Goal: Task Accomplishment & Management: Complete application form

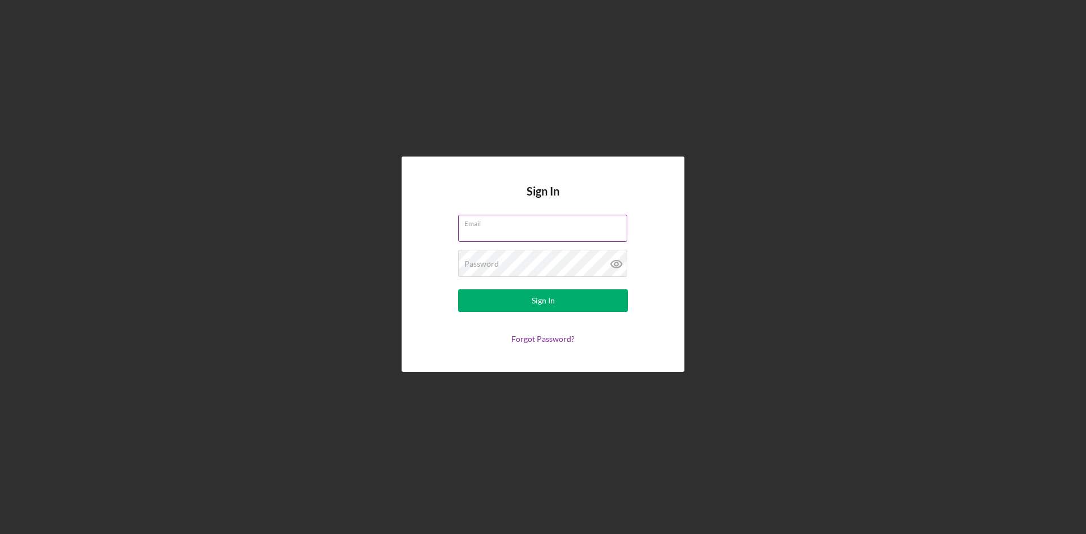
click at [516, 223] on div "Email" at bounding box center [543, 229] width 170 height 28
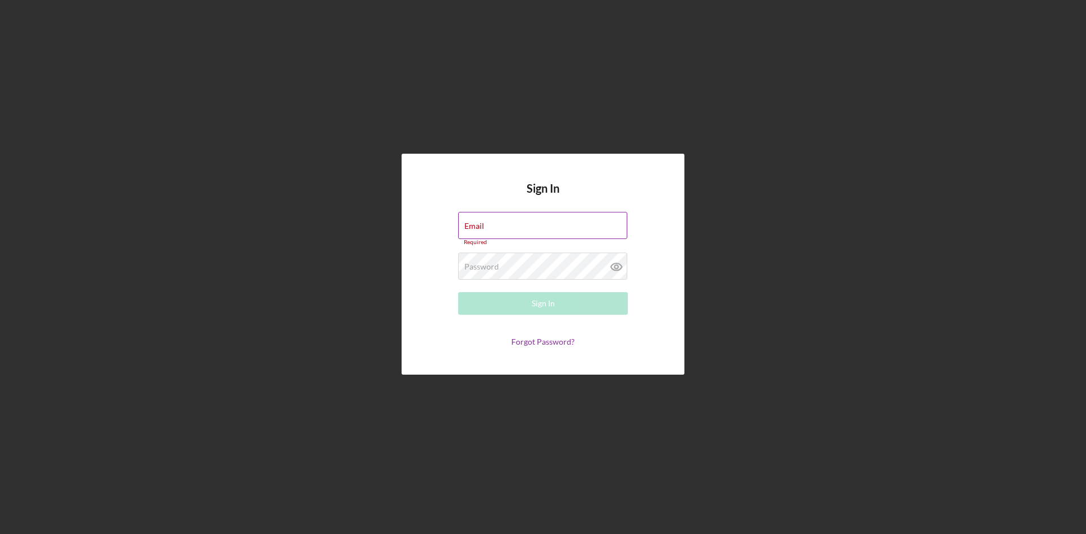
click at [507, 231] on input "Email" at bounding box center [542, 225] width 169 height 27
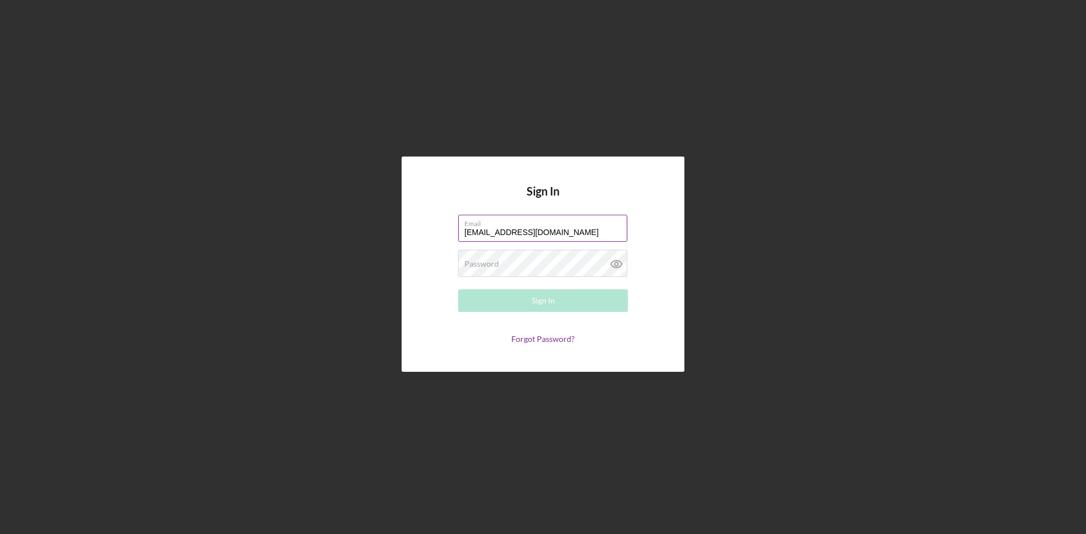
type input "[EMAIL_ADDRESS][DOMAIN_NAME]"
click at [458, 290] on button "Sign In" at bounding box center [543, 301] width 170 height 23
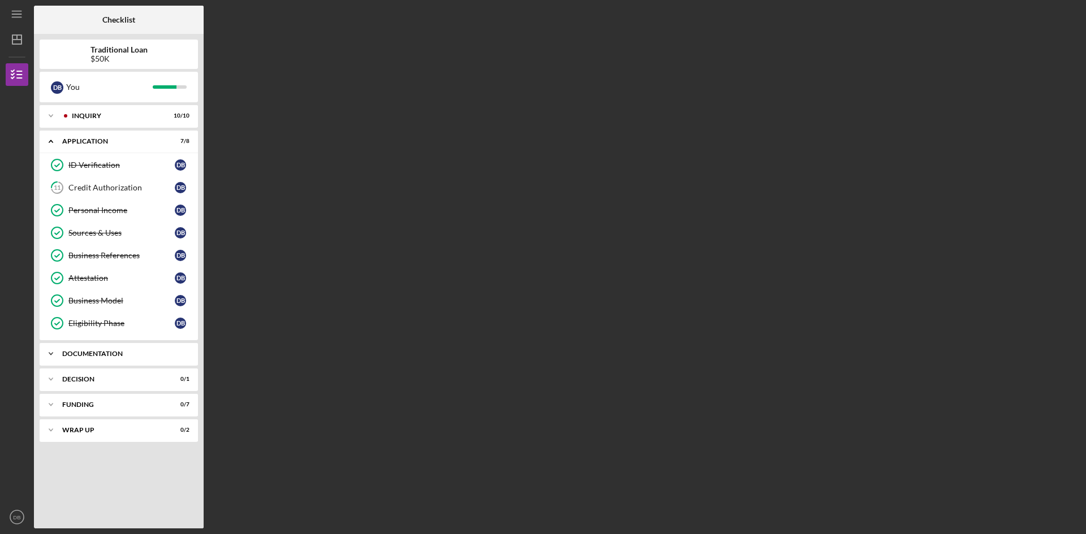
click at [100, 357] on div "Icon/Expander Documentation 15 / 18" at bounding box center [119, 354] width 158 height 23
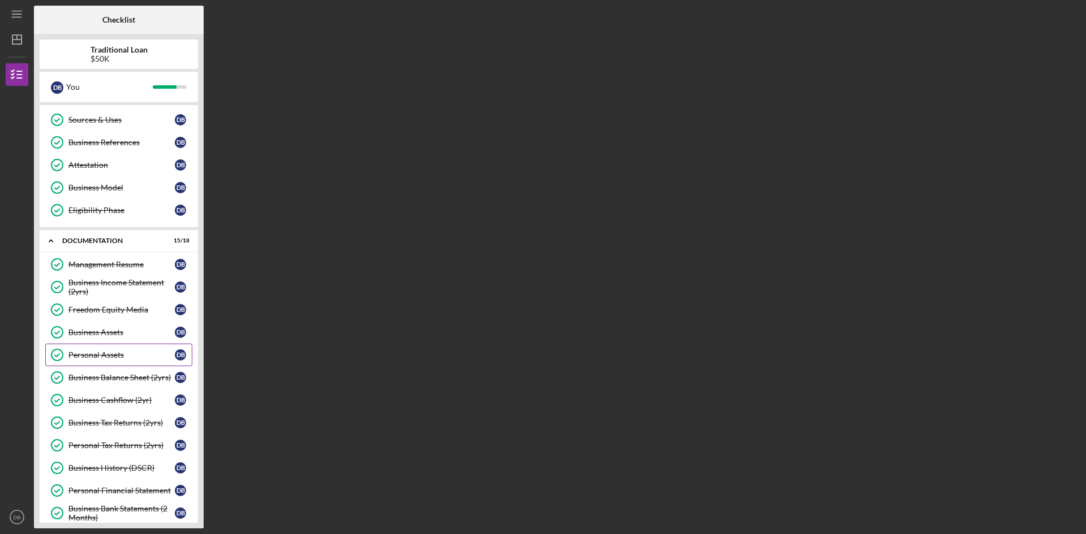
scroll to position [170, 0]
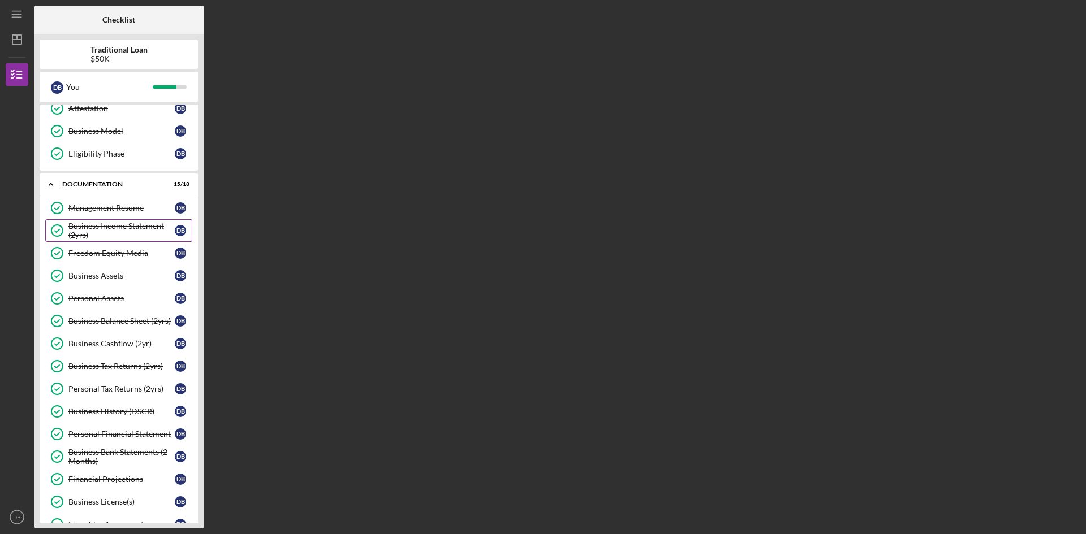
click at [138, 227] on div "Business Income Statement (2yrs)" at bounding box center [121, 231] width 106 height 18
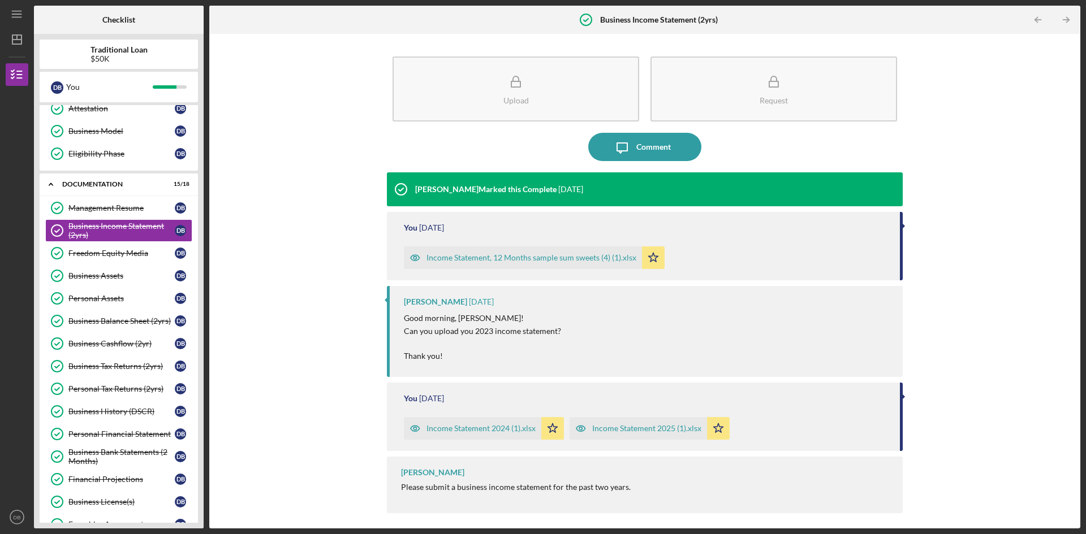
click at [533, 257] on div "Income Statement, 12 Months sample sum sweets (4) (1).xlsx" at bounding box center [531, 257] width 210 height 9
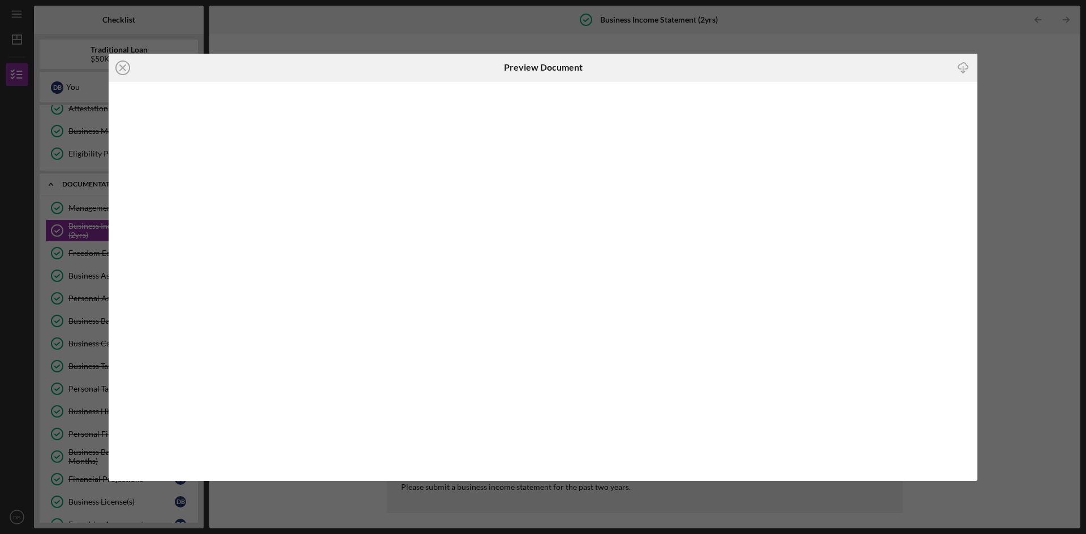
click at [533, 257] on div at bounding box center [543, 281] width 869 height 399
click at [120, 67] on icon "Icon/Close" at bounding box center [123, 68] width 28 height 28
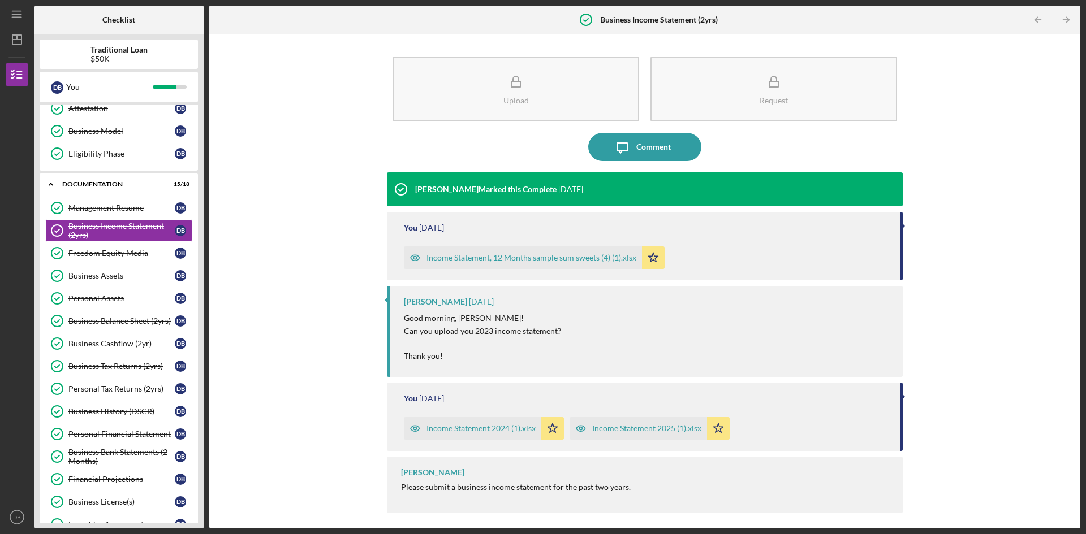
click at [498, 429] on div "Income Statement 2024 (1).xlsx" at bounding box center [480, 428] width 109 height 9
click at [498, 429] on body "Icon/Menu Business Income Statement (2yrs) Business Income Statement (2yrs) Che…" at bounding box center [543, 267] width 1086 height 534
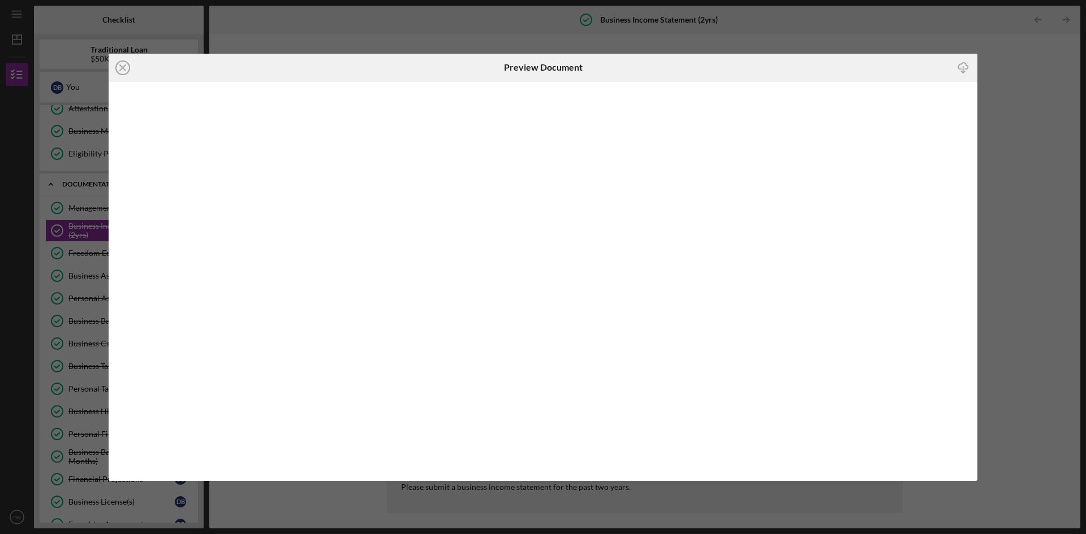
click at [962, 68] on icon "Icon/Download" at bounding box center [963, 67] width 25 height 25
click at [127, 66] on icon "Icon/Close" at bounding box center [123, 68] width 28 height 28
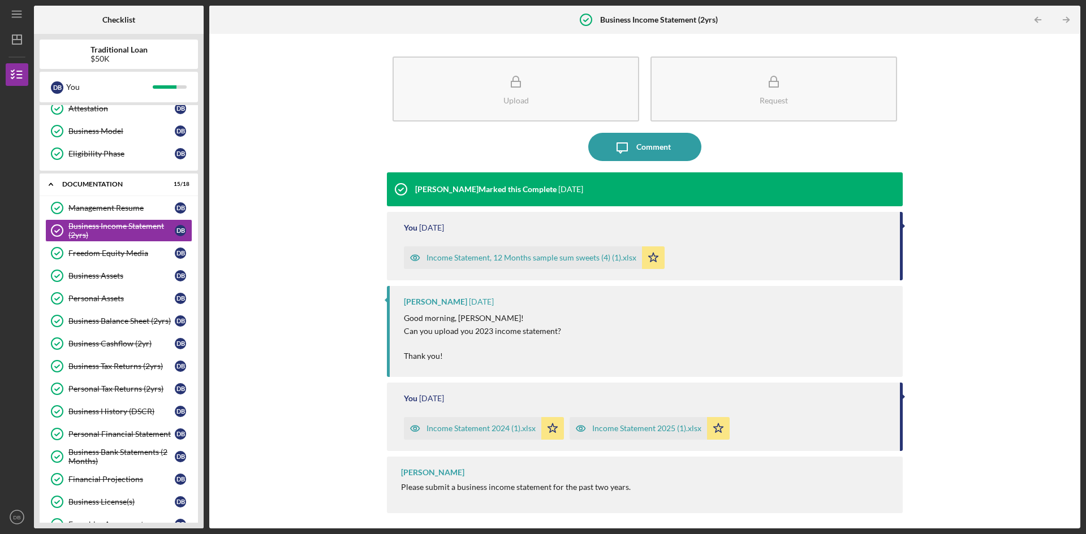
click at [663, 429] on div "Income Statement 2025 (1).xlsx" at bounding box center [646, 428] width 109 height 9
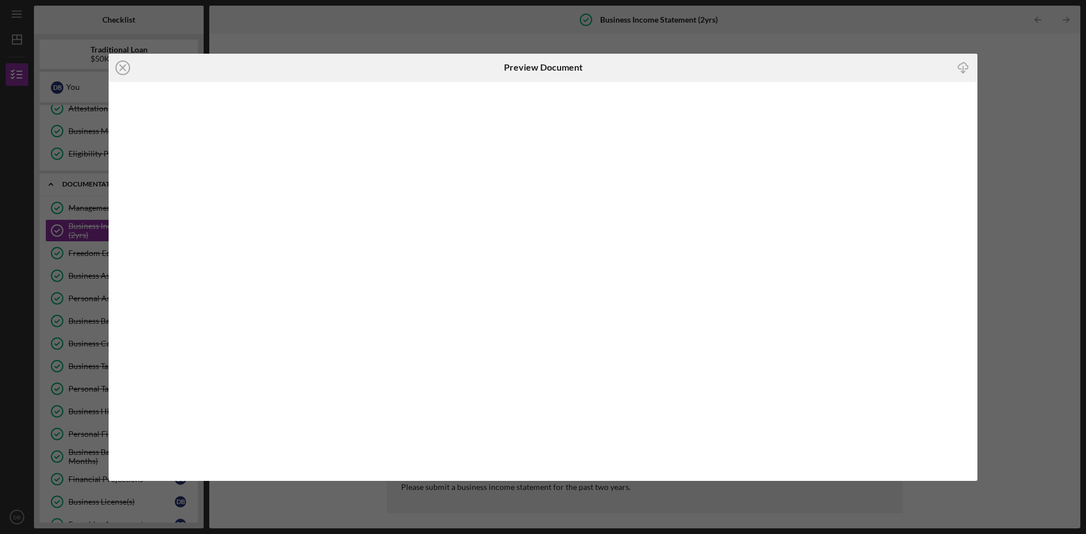
click at [962, 66] on icon "Icon/Download" at bounding box center [963, 67] width 25 height 25
click at [991, 82] on div "Icon/Close Preview Document Icon/Download" at bounding box center [543, 267] width 1086 height 534
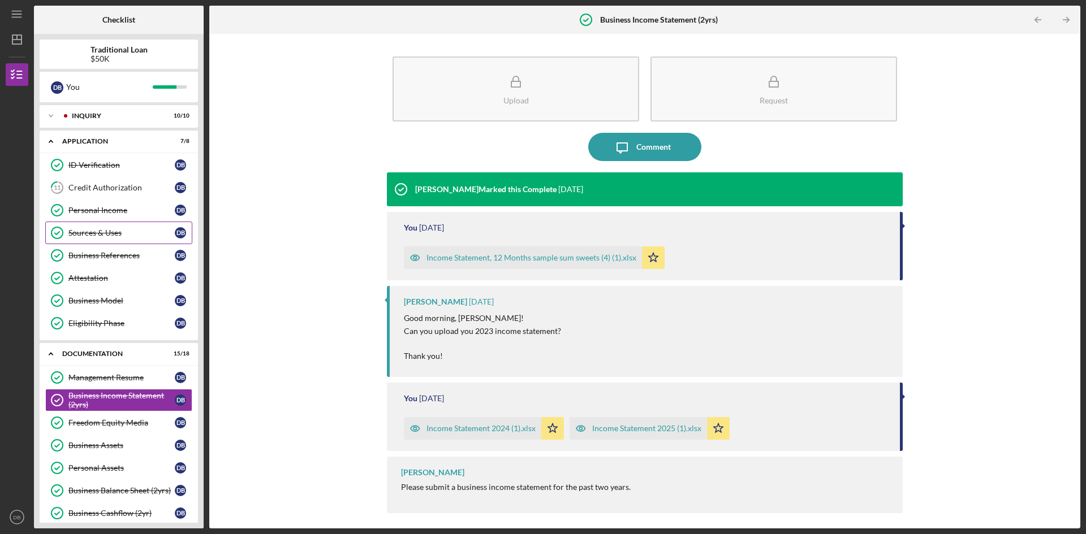
click at [135, 235] on div "Sources & Uses" at bounding box center [121, 232] width 106 height 9
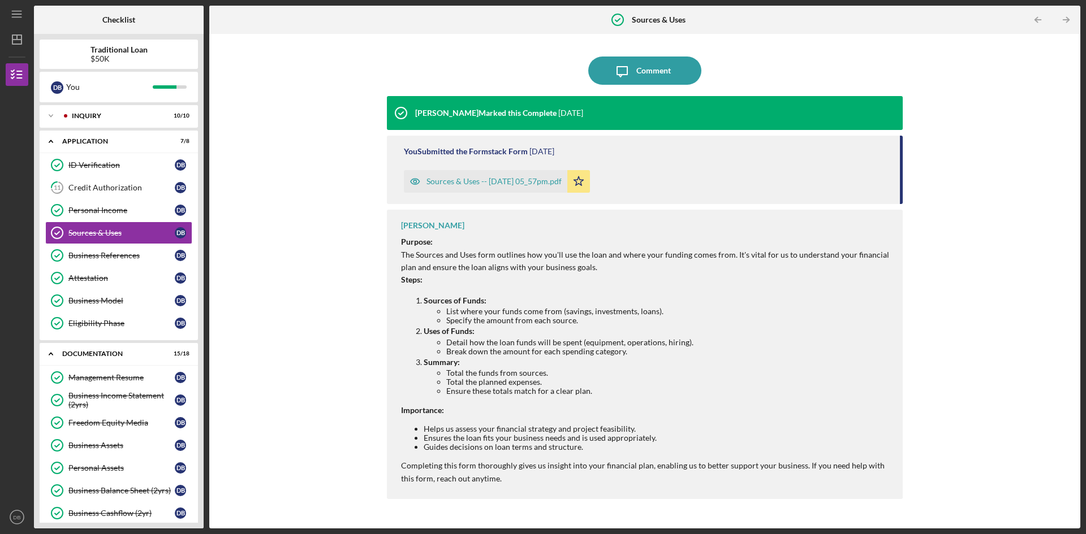
click at [502, 188] on div "Sources & Uses -- [DATE] 05_57pm.pdf" at bounding box center [485, 181] width 163 height 23
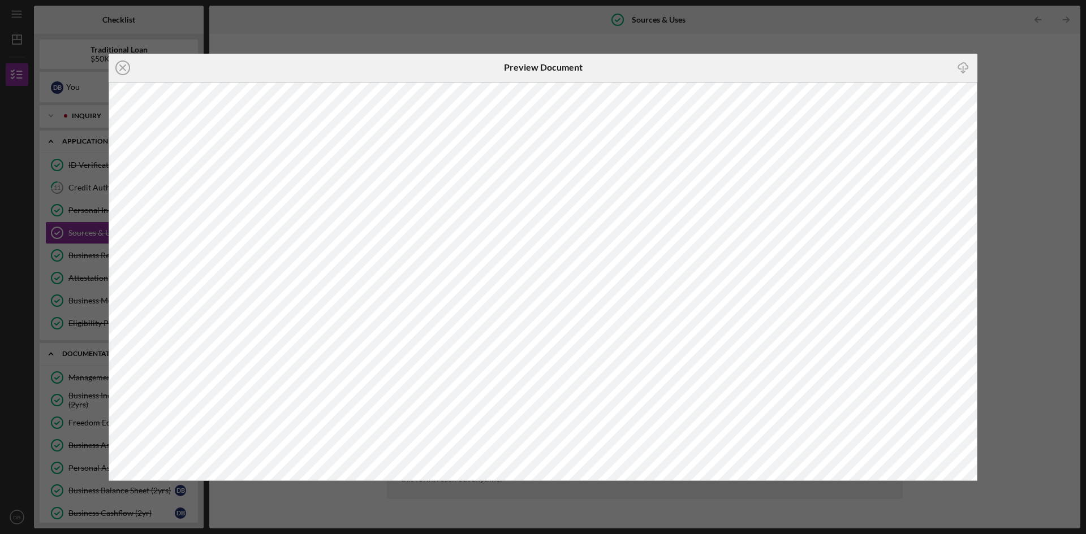
click at [993, 104] on div "Icon/Close Preview Document Icon/Download" at bounding box center [543, 267] width 1086 height 534
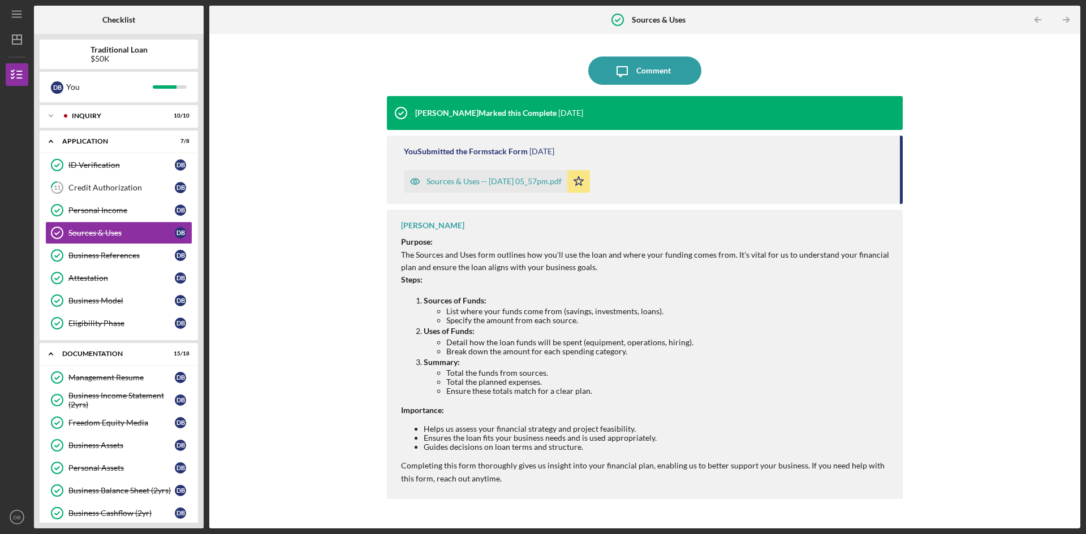
click at [412, 181] on icon "button" at bounding box center [415, 181] width 23 height 23
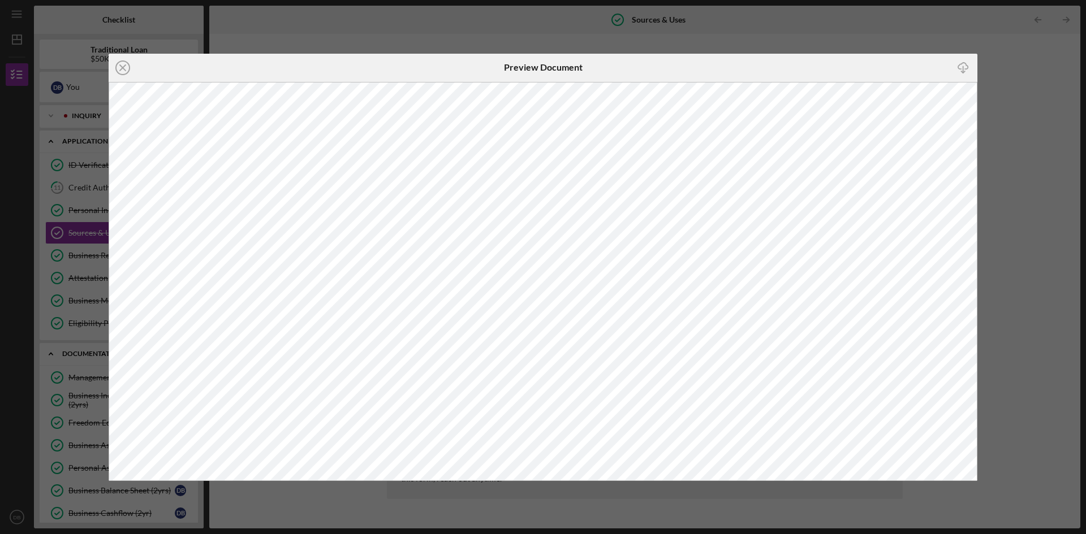
click at [1007, 170] on div "Icon/Close Preview Document Icon/Download" at bounding box center [543, 267] width 1086 height 534
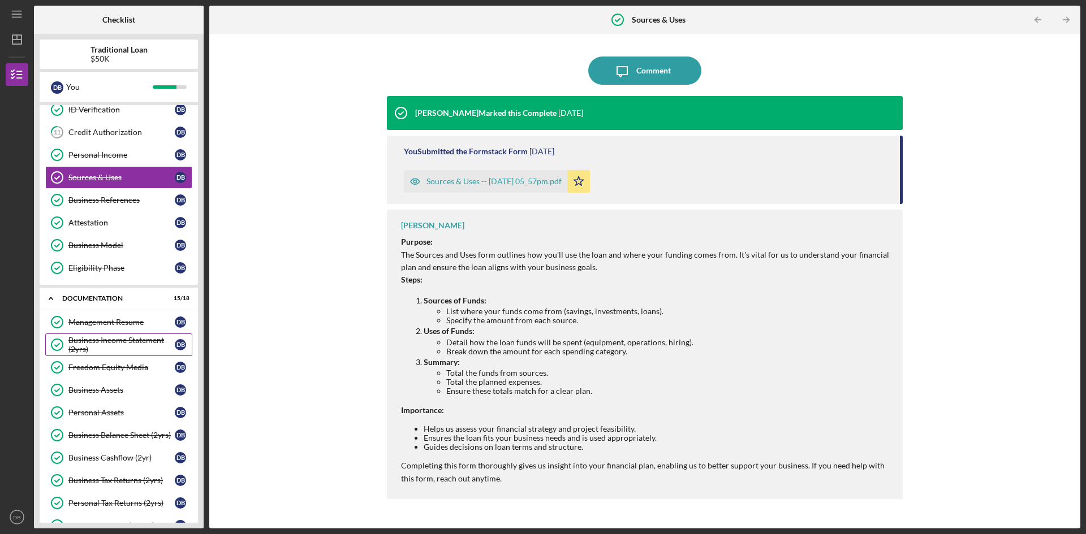
scroll to position [169, 0]
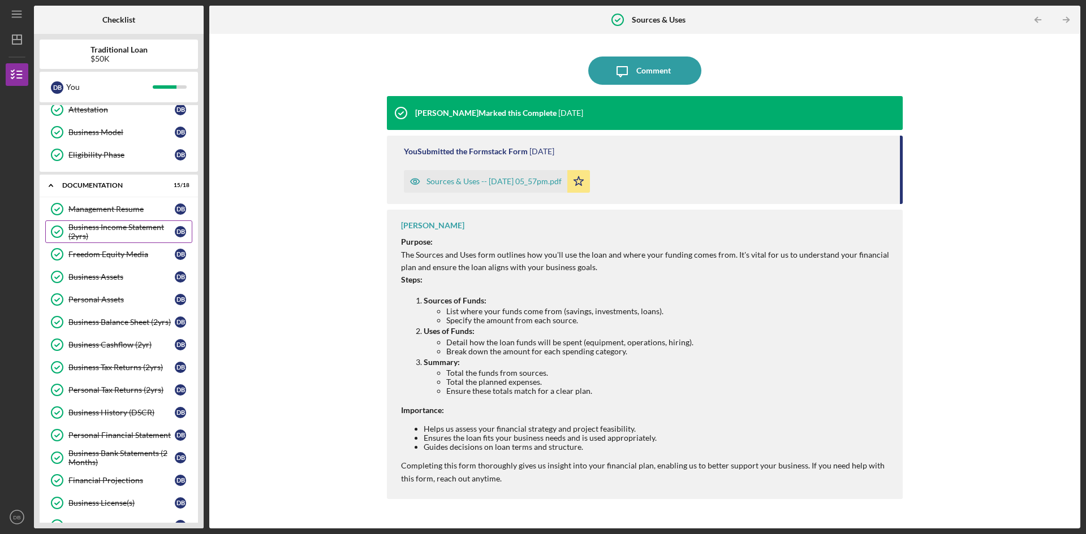
click at [130, 232] on div "Business Income Statement (2yrs)" at bounding box center [121, 232] width 106 height 18
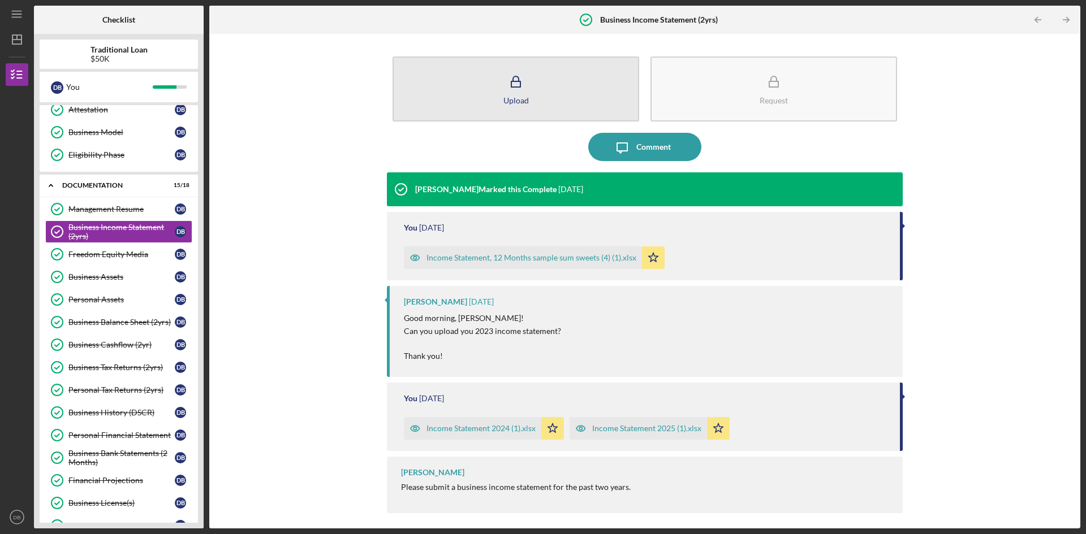
click at [563, 85] on button "Upload" at bounding box center [516, 89] width 247 height 65
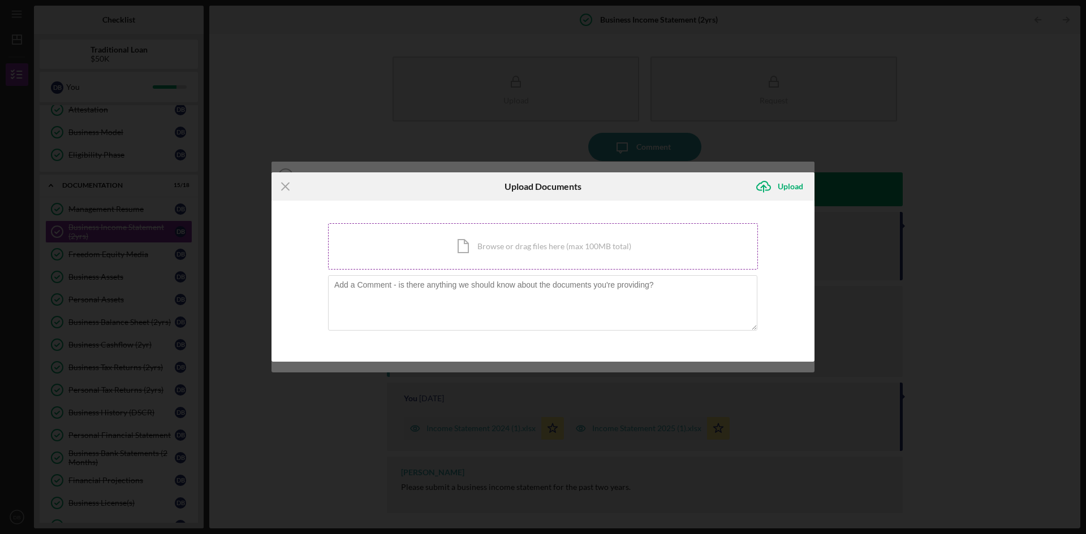
click at [568, 244] on div "Icon/Document Browse or drag files here (max 100MB total) Tap to choose files o…" at bounding box center [543, 246] width 430 height 46
click at [166, 74] on div "Icon/Menu Close Upload Documents Icon/Upload Upload You're uploading documents …" at bounding box center [543, 267] width 1086 height 534
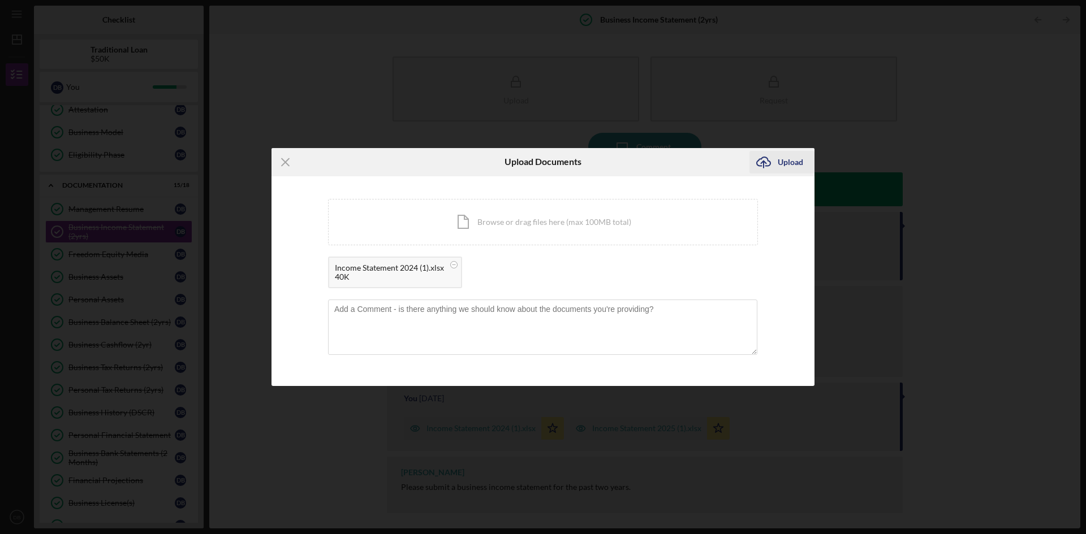
click at [776, 159] on icon "Icon/Upload" at bounding box center [763, 162] width 28 height 28
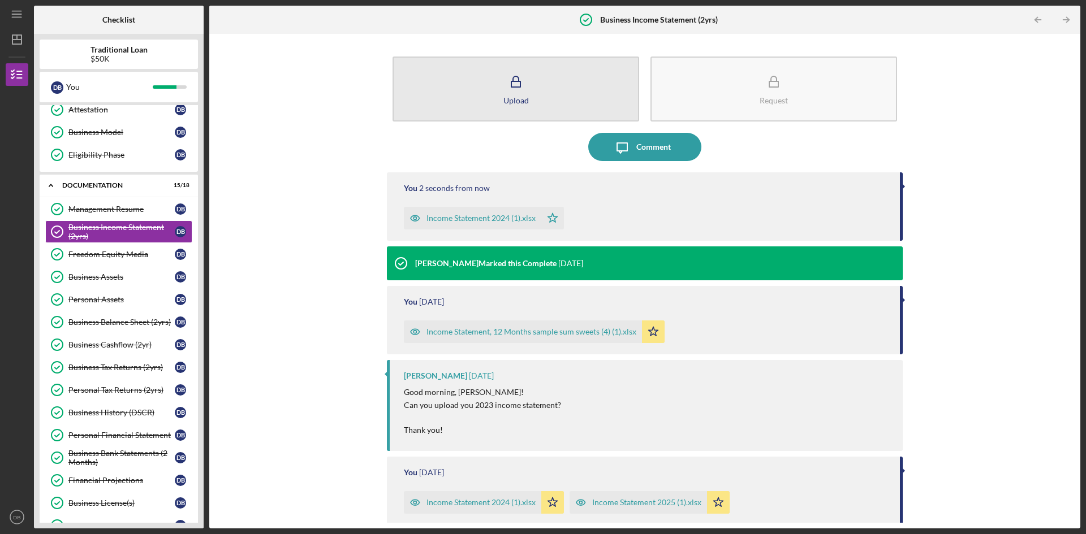
click at [480, 83] on button "Upload" at bounding box center [516, 89] width 247 height 65
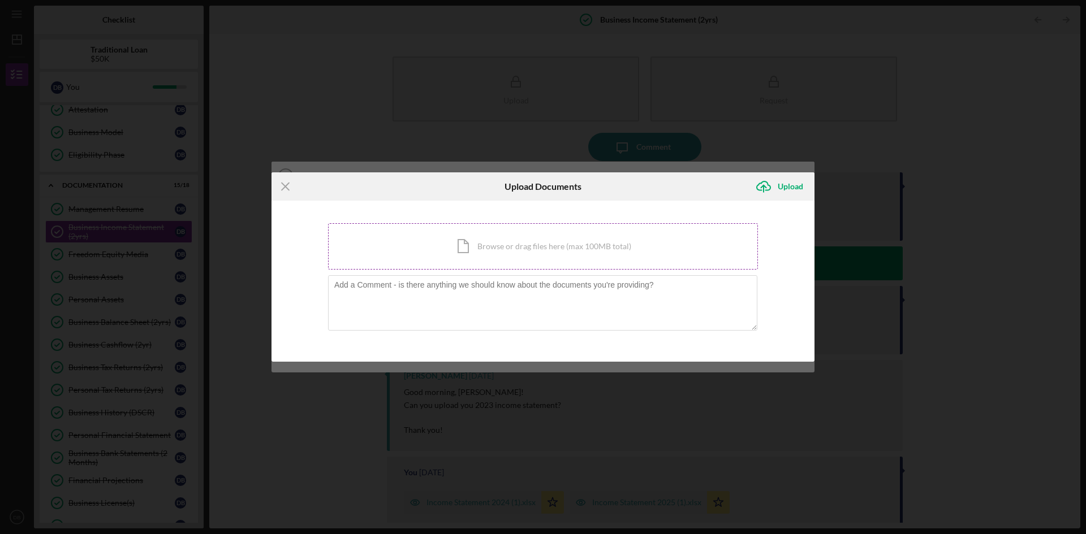
click at [480, 247] on div "Icon/Document Browse or drag files here (max 100MB total) Tap to choose files o…" at bounding box center [543, 246] width 430 height 46
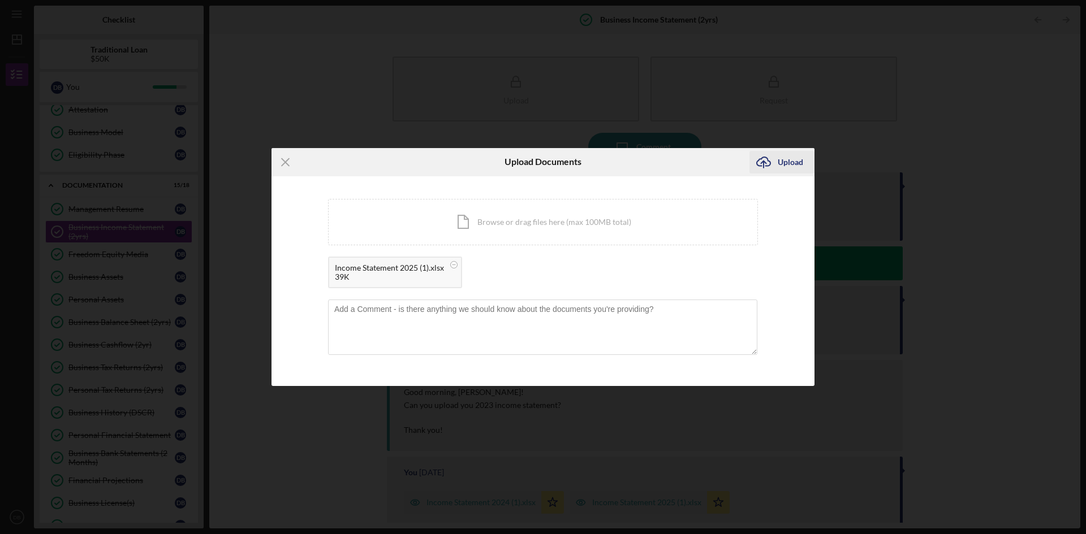
click at [766, 162] on icon "Icon/Upload" at bounding box center [763, 162] width 28 height 28
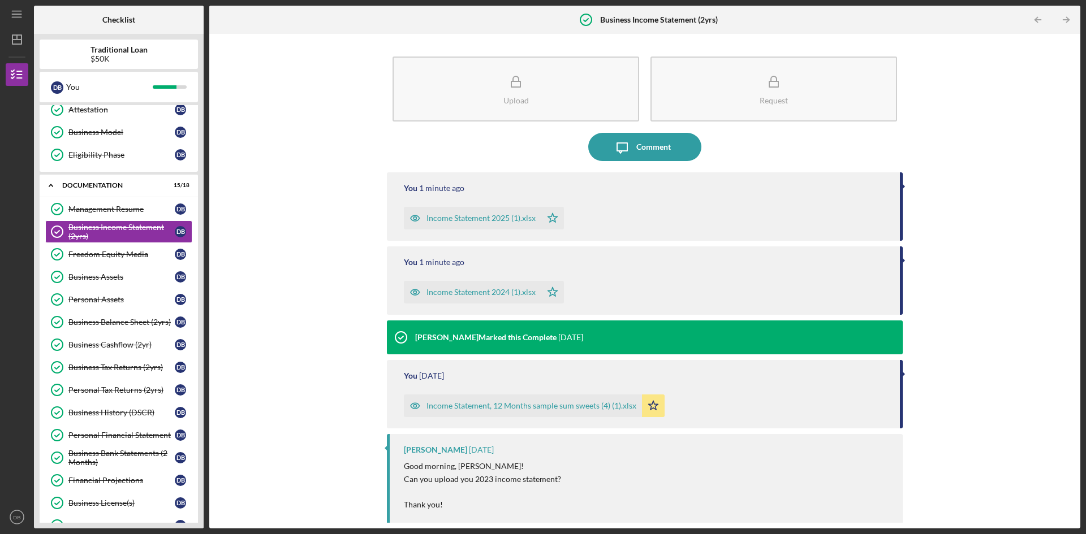
click at [899, 195] on div "You 1 minute ago Income Statement 2025 (1).xlsx Icon/Star" at bounding box center [645, 207] width 516 height 68
click at [499, 215] on div "Income Statement 2025 (1).xlsx" at bounding box center [480, 218] width 109 height 9
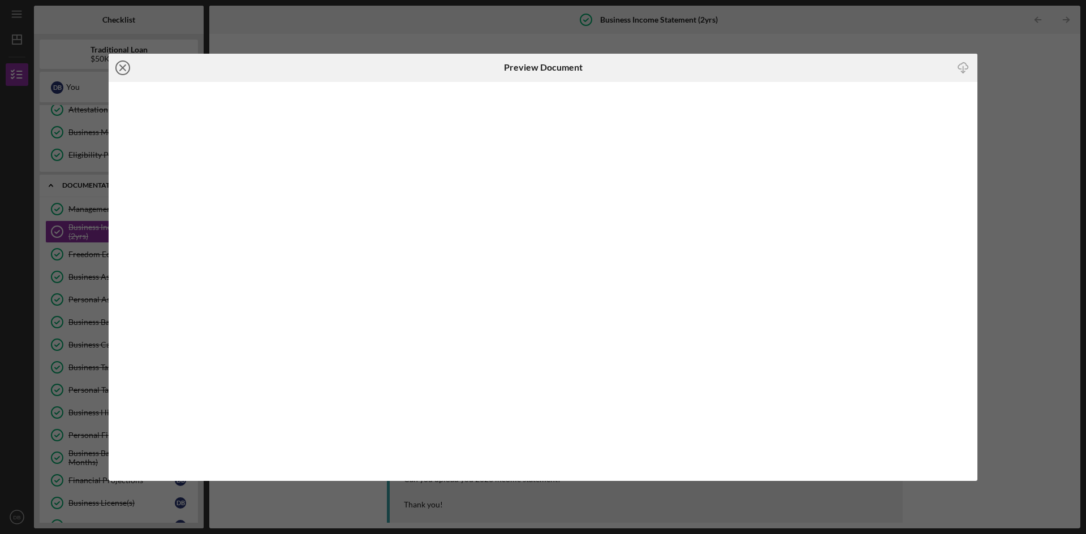
click at [120, 68] on icon "Icon/Close" at bounding box center [123, 68] width 28 height 28
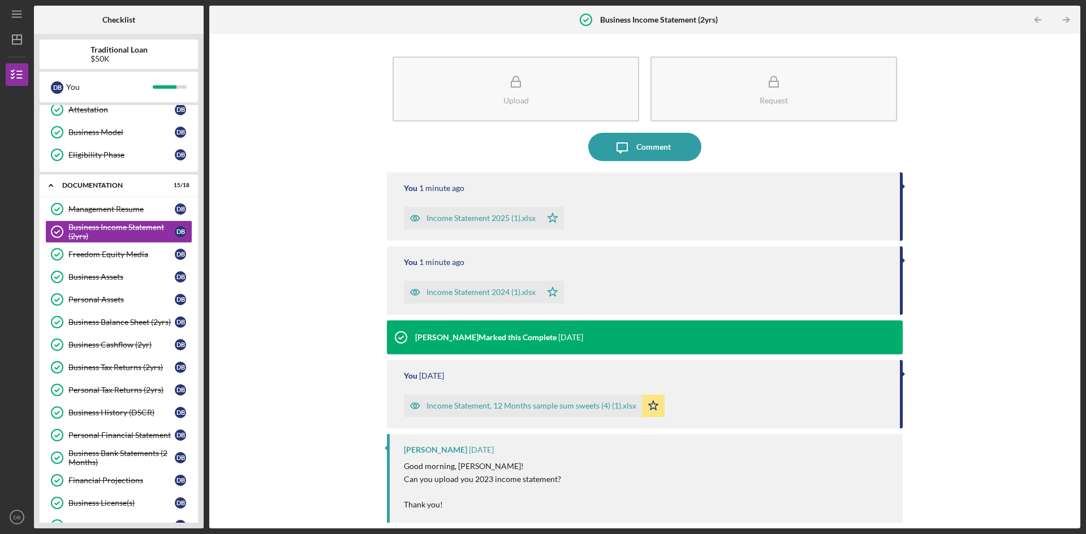
click at [447, 290] on div "Income Statement 2024 (1).xlsx" at bounding box center [480, 292] width 109 height 9
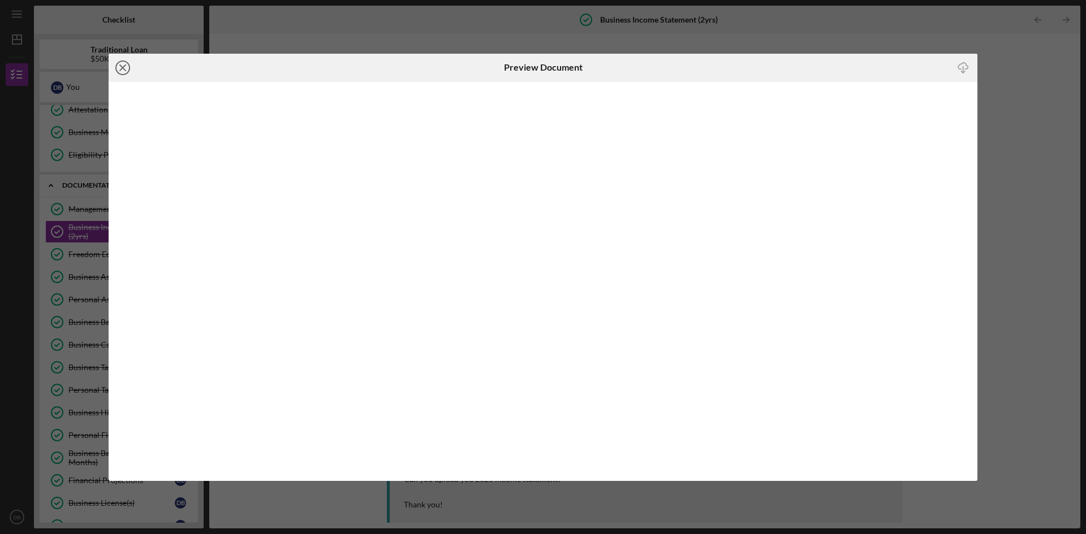
click at [119, 67] on icon "Icon/Close" at bounding box center [123, 68] width 28 height 28
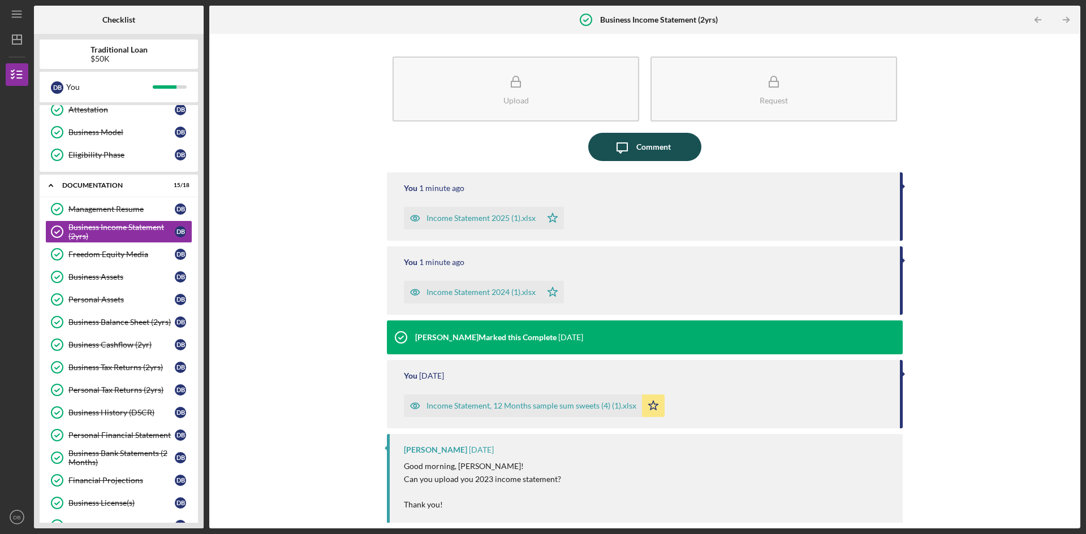
click at [653, 155] on div "Comment" at bounding box center [653, 147] width 35 height 28
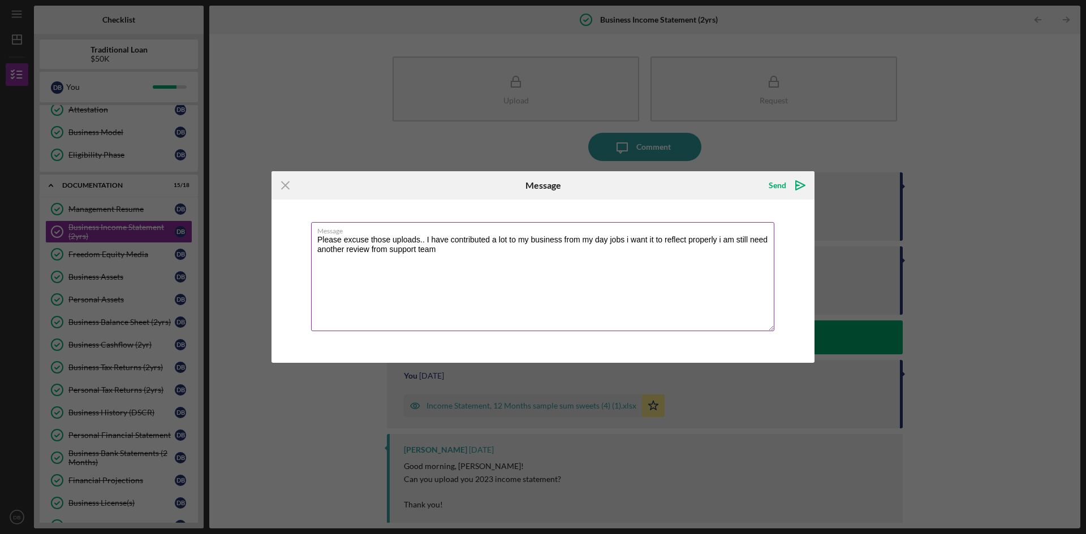
click at [448, 255] on textarea "Please excuse those uploads.. I have contributed a lot to my business from my d…" at bounding box center [542, 276] width 463 height 109
click at [322, 234] on label "Message" at bounding box center [545, 229] width 457 height 12
click at [322, 234] on textarea "Please excuse those uploads.. I have contributed a lot to my business from my d…" at bounding box center [542, 276] width 463 height 109
click at [321, 238] on textarea "Please excuse those uploads.. I have contributed a lot to my business from my d…" at bounding box center [542, 276] width 463 height 109
click at [544, 244] on textarea "Sorry please excuse those uploads.. I have contributed a lot to my business fro…" at bounding box center [542, 276] width 463 height 109
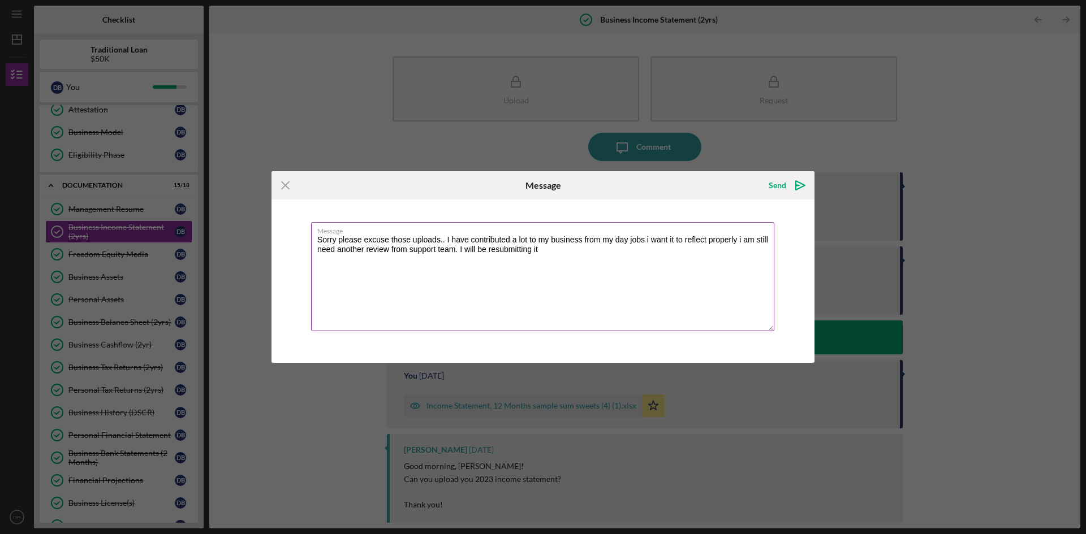
click at [540, 253] on textarea "Sorry please excuse those uploads.. I have contributed a lot to my business fro…" at bounding box center [542, 276] width 463 height 109
type textarea "Sorry please excuse those uploads.. I have contributed a lot to my business fro…"
click at [777, 187] on div "Send" at bounding box center [778, 185] width 18 height 23
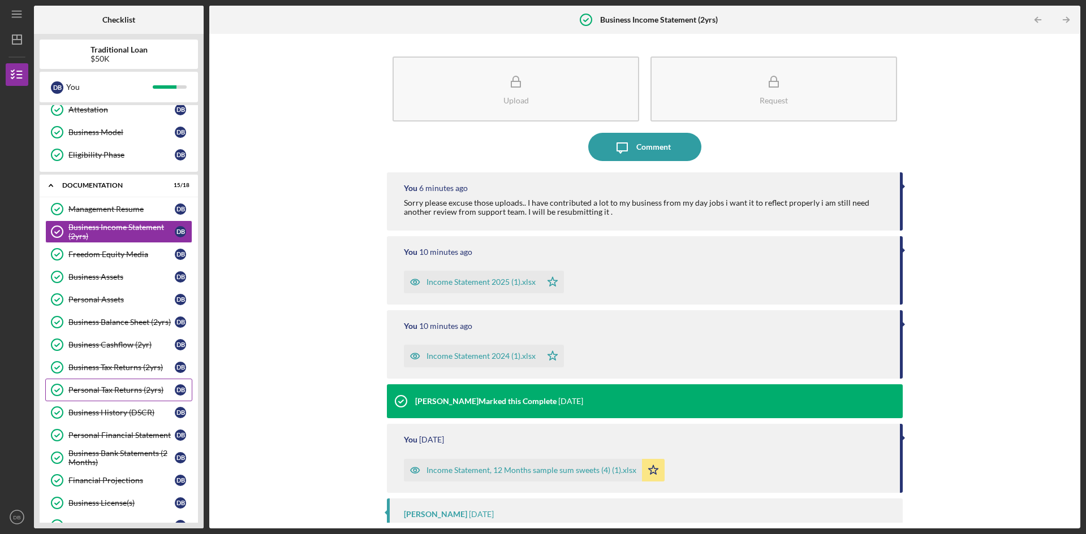
click at [135, 393] on div "Personal Tax Returns (2yrs)" at bounding box center [121, 390] width 106 height 9
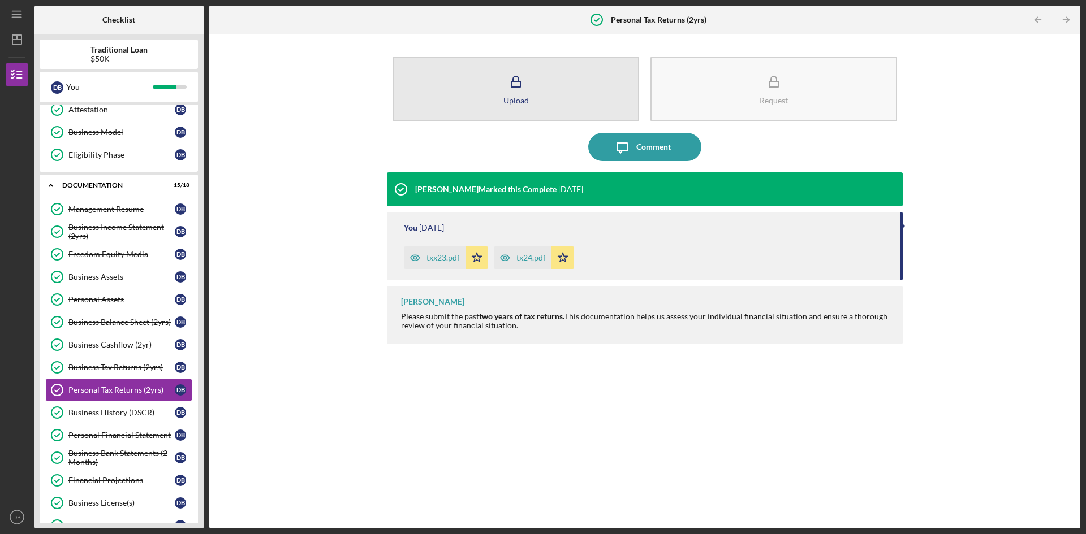
click at [585, 91] on button "Upload" at bounding box center [516, 89] width 247 height 65
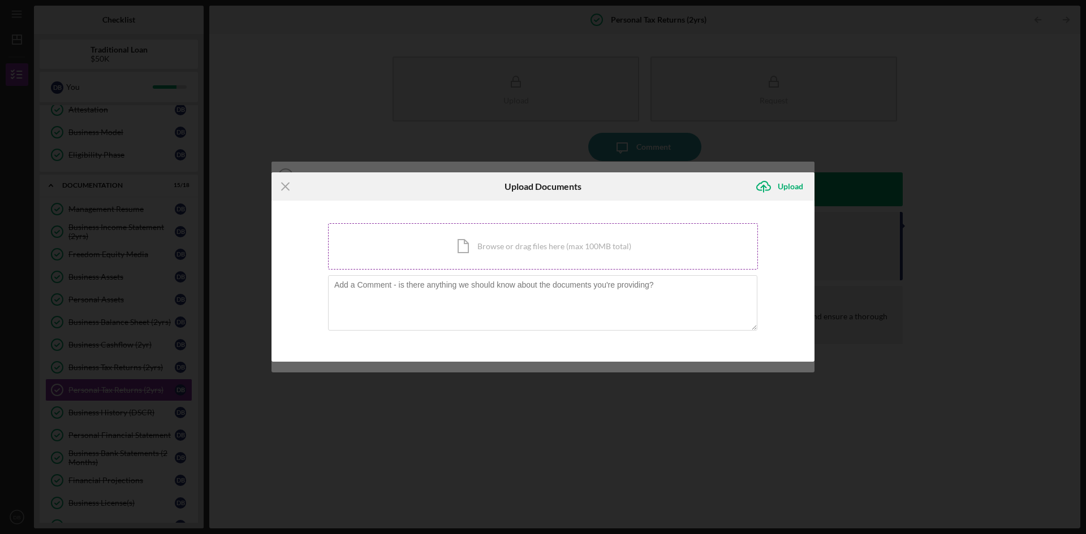
click at [515, 244] on div "Icon/Document Browse or drag files here (max 100MB total) Tap to choose files o…" at bounding box center [543, 246] width 430 height 46
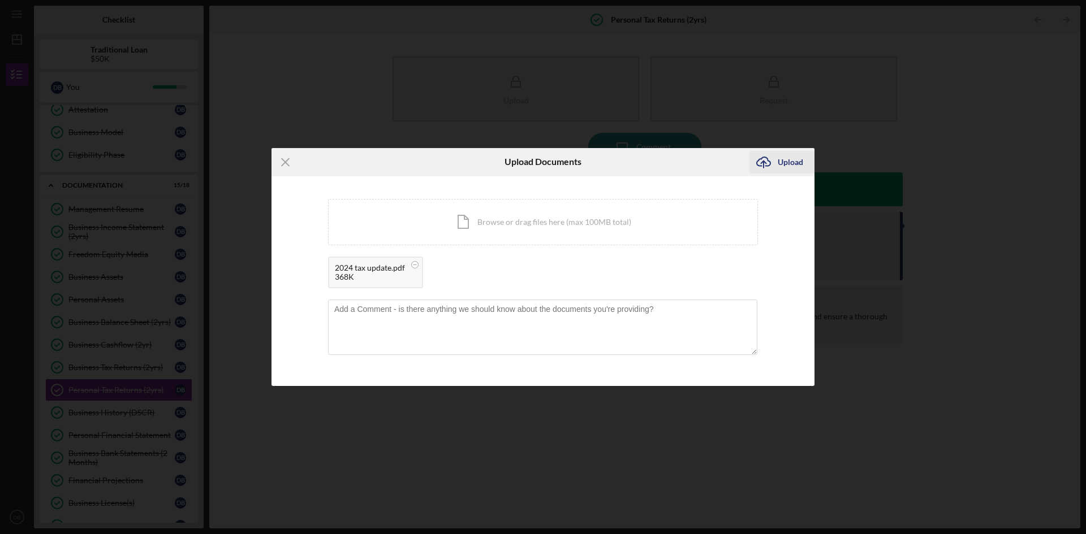
click at [779, 167] on div "Upload" at bounding box center [790, 162] width 25 height 23
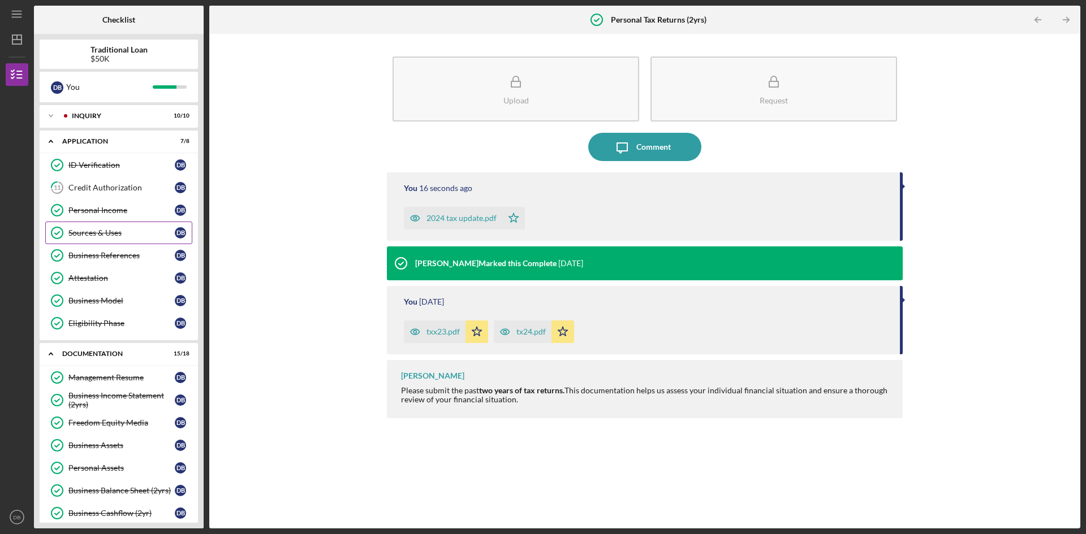
click at [111, 236] on div "Sources & Uses" at bounding box center [121, 232] width 106 height 9
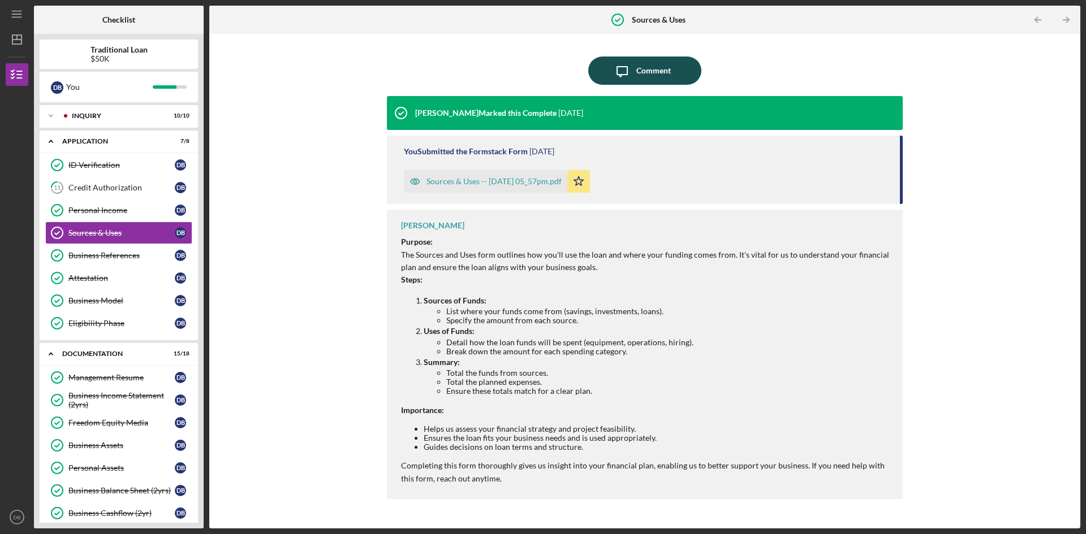
click at [613, 74] on icon "Icon/Message" at bounding box center [622, 71] width 28 height 28
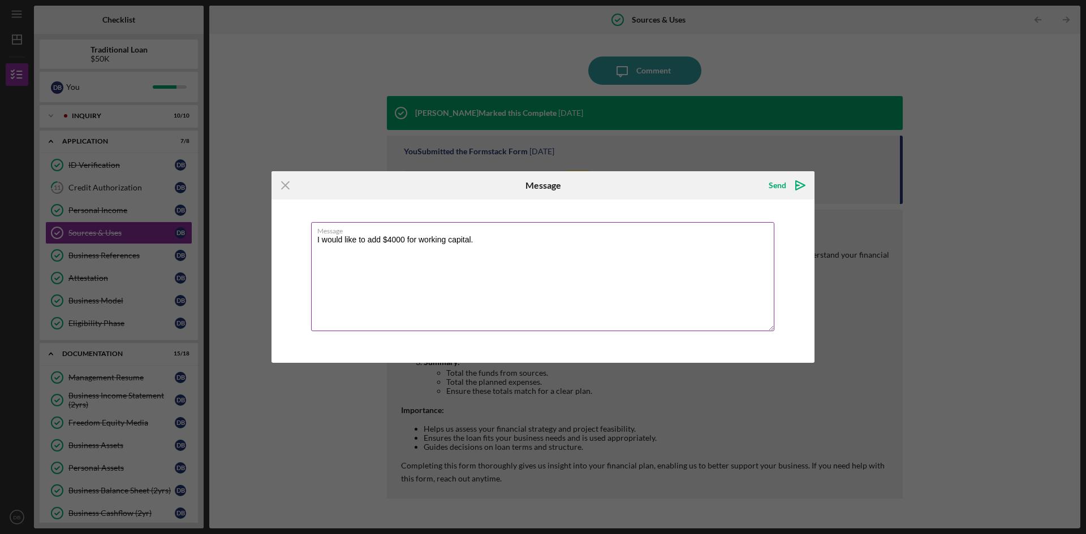
click at [489, 244] on textarea "I would like to add $4000 for working capital." at bounding box center [542, 276] width 463 height 109
type textarea "I would like to add $4000 for working capital to this form."
click at [782, 187] on div "Send" at bounding box center [778, 185] width 18 height 23
